Goal: Complete application form

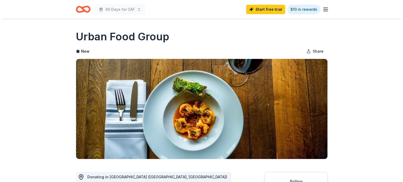
scroll to position [131, 0]
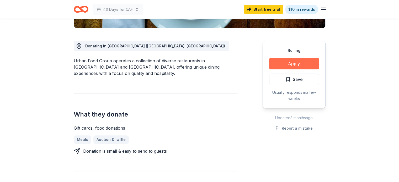
click at [308, 61] on button "Apply" at bounding box center [294, 64] width 50 height 12
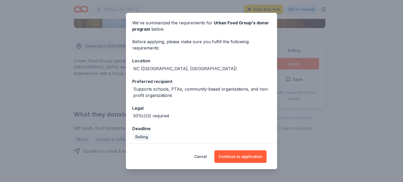
scroll to position [21, 0]
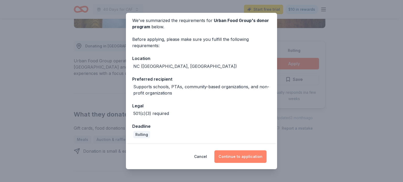
click at [241, 154] on button "Continue to application" at bounding box center [240, 156] width 52 height 13
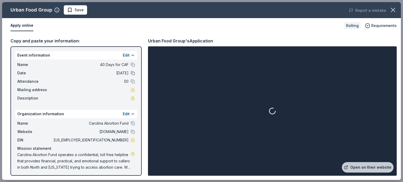
click at [131, 73] on button at bounding box center [133, 73] width 4 height 4
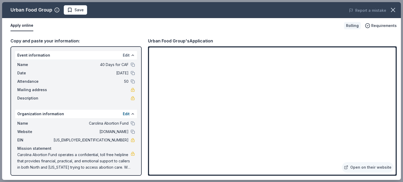
click at [123, 54] on button "Edit" at bounding box center [126, 55] width 7 height 6
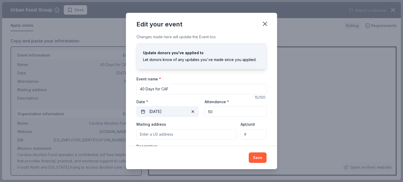
click at [192, 111] on span "button" at bounding box center [192, 112] width 6 height 6
click at [144, 112] on button "Pick a date" at bounding box center [167, 111] width 62 height 10
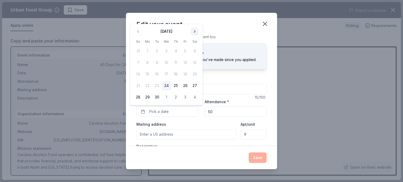
click at [194, 31] on button "Go to next month" at bounding box center [194, 31] width 7 height 7
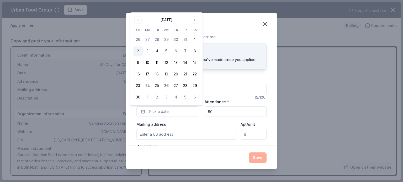
click at [139, 51] on button "2" at bounding box center [137, 50] width 9 height 9
click at [259, 157] on button "Save" at bounding box center [257, 158] width 18 height 10
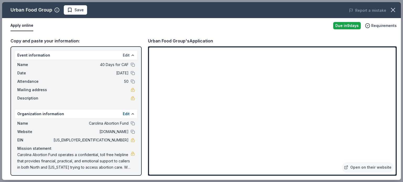
click at [123, 55] on button "Edit" at bounding box center [126, 55] width 7 height 6
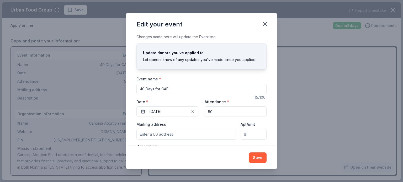
drag, startPoint x: 210, startPoint y: 112, endPoint x: 202, endPoint y: 110, distance: 8.7
click at [204, 111] on input "50" at bounding box center [235, 111] width 62 height 10
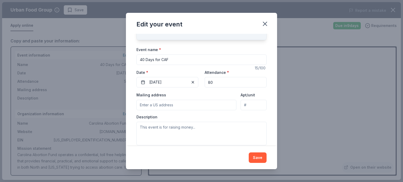
scroll to position [37, 0]
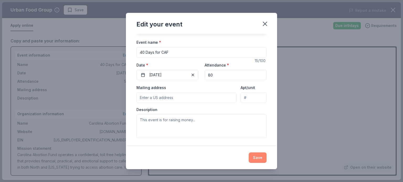
type input "80"
click at [259, 158] on button "Save" at bounding box center [257, 158] width 18 height 10
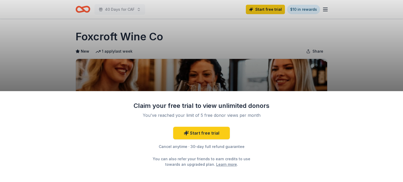
click at [185, 44] on div "Claim your free trial to view unlimited donors You've reached your limit of 5 f…" at bounding box center [201, 91] width 403 height 182
click at [202, 42] on div "Claim your free trial to view unlimited donors You've reached your limit of 5 f…" at bounding box center [201, 91] width 403 height 182
click at [204, 52] on div "Claim your free trial to view unlimited donors You've reached your limit of 5 f…" at bounding box center [201, 91] width 403 height 182
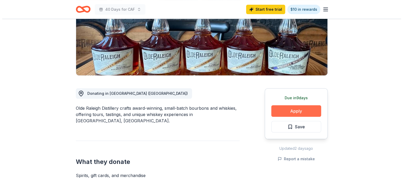
scroll to position [79, 0]
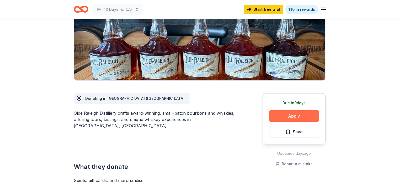
click at [306, 115] on button "Apply" at bounding box center [294, 116] width 50 height 12
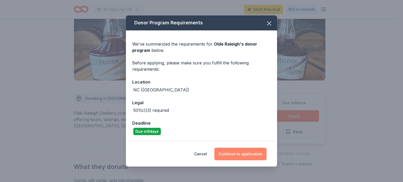
click at [252, 154] on button "Continue to application" at bounding box center [240, 154] width 52 height 13
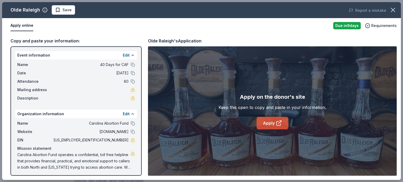
click at [264, 127] on link "Apply" at bounding box center [272, 123] width 32 height 13
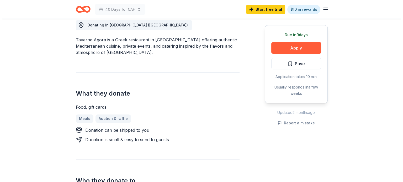
scroll to position [157, 0]
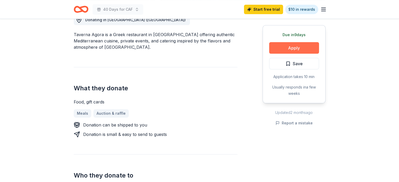
drag, startPoint x: 289, startPoint y: 47, endPoint x: 279, endPoint y: 46, distance: 10.0
click at [279, 46] on button "Apply" at bounding box center [294, 48] width 50 height 12
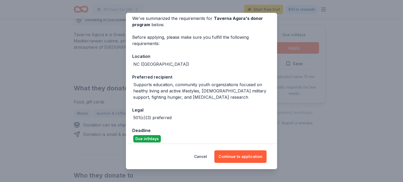
scroll to position [26, 0]
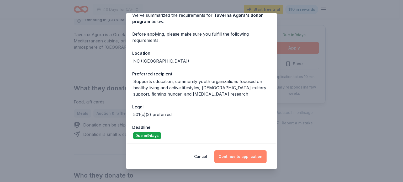
click at [244, 158] on button "Continue to application" at bounding box center [240, 156] width 52 height 13
